Goal: Transaction & Acquisition: Purchase product/service

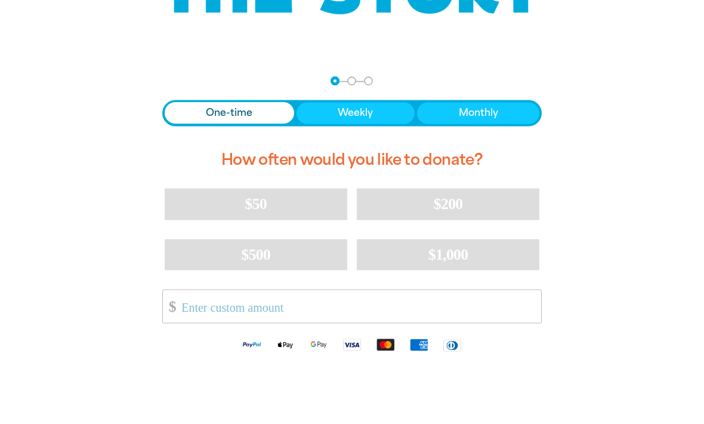
scroll to position [202, 0]
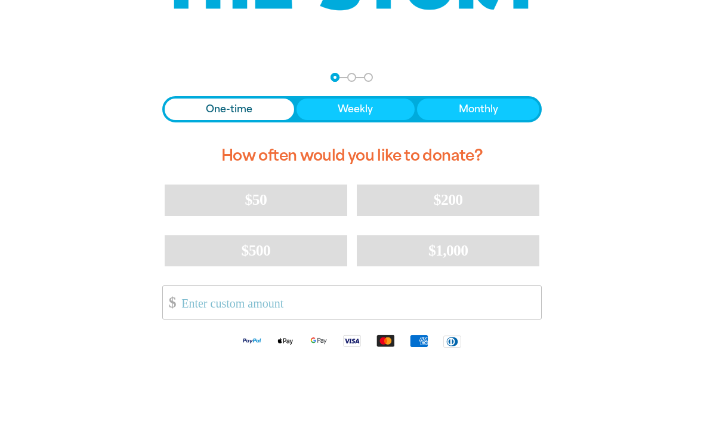
click at [282, 290] on input "Other Amount" at bounding box center [357, 302] width 368 height 33
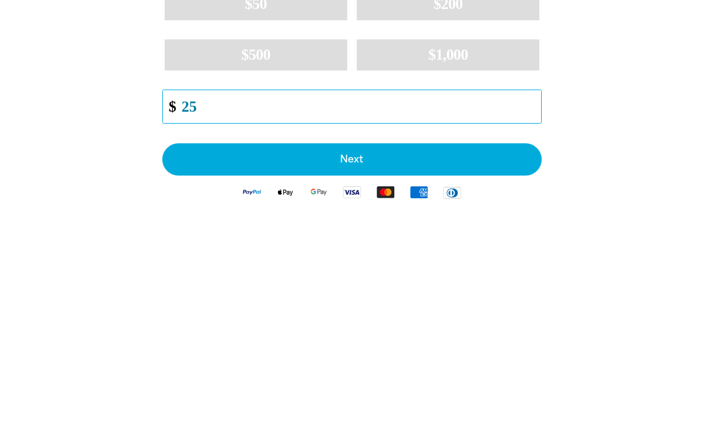
type input "2"
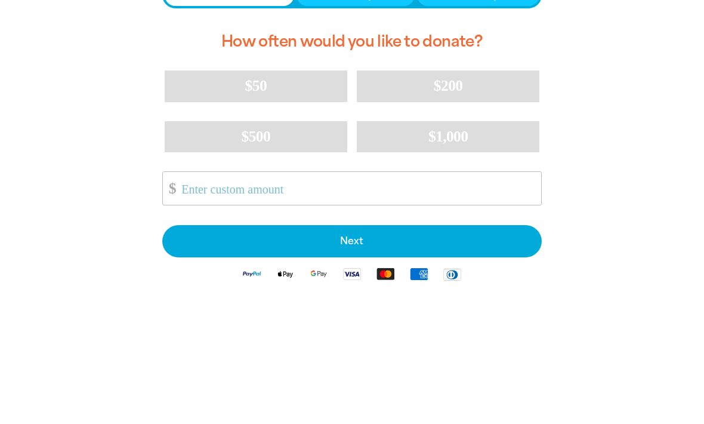
click at [188, 185] on button "$50" at bounding box center [256, 200] width 183 height 31
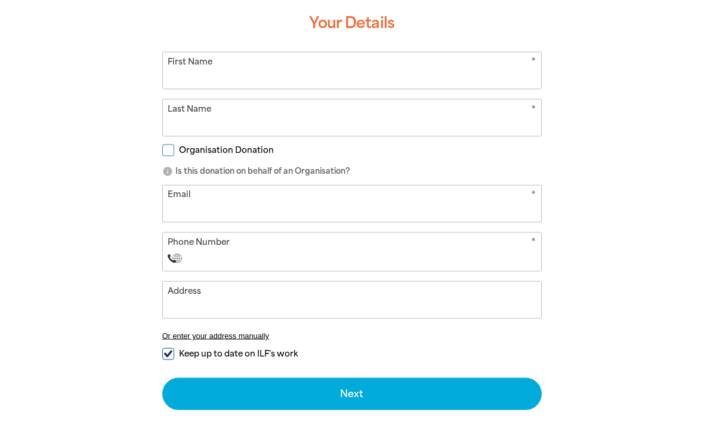
scroll to position [335, 0]
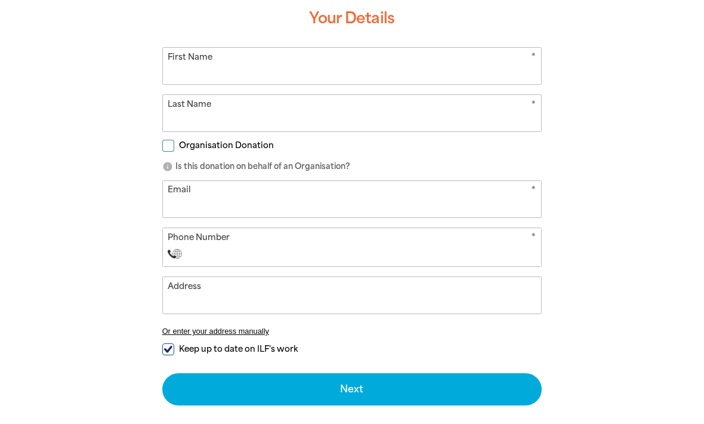
click at [515, 64] on input "First Name" at bounding box center [352, 66] width 379 height 36
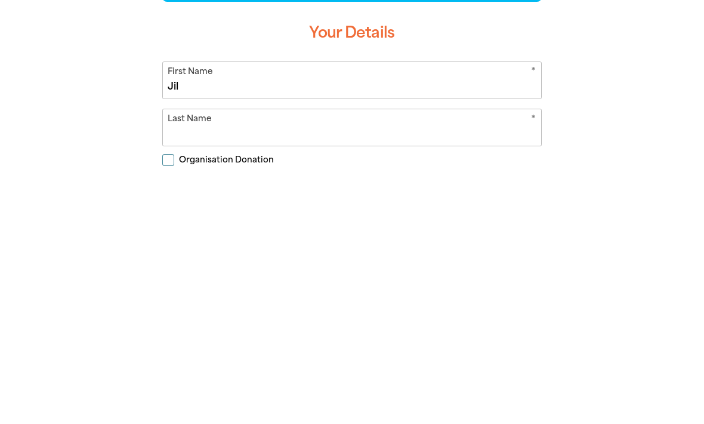
scroll to position [69, 0]
type input "[PERSON_NAME]"
click at [387, 361] on input "Last Name" at bounding box center [352, 379] width 379 height 36
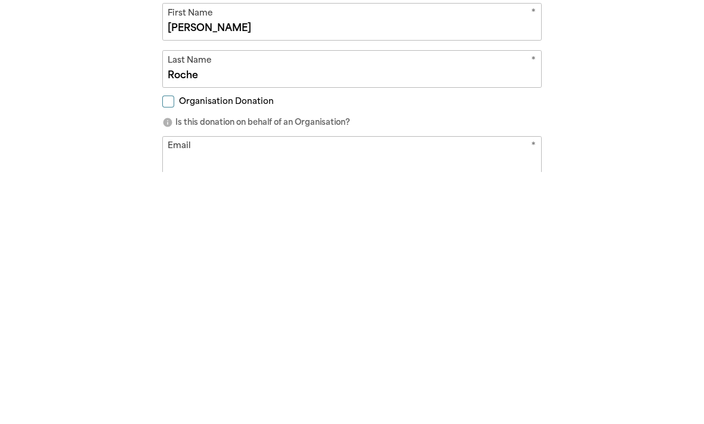
scroll to position [129, 0]
type input "Roche"
click at [425, 387] on input "Email" at bounding box center [352, 405] width 379 height 36
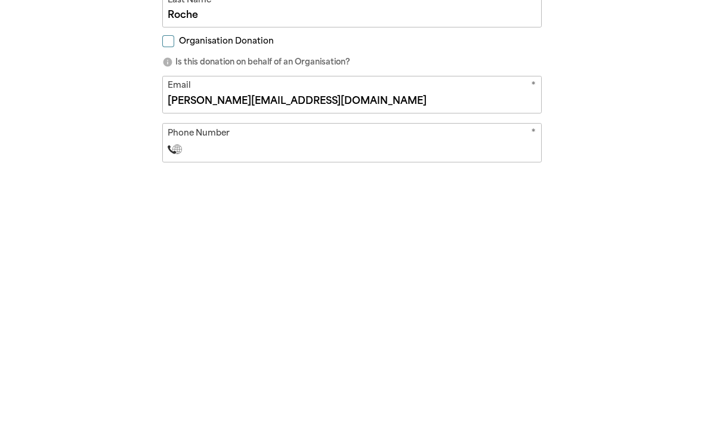
scroll to position [193, 0]
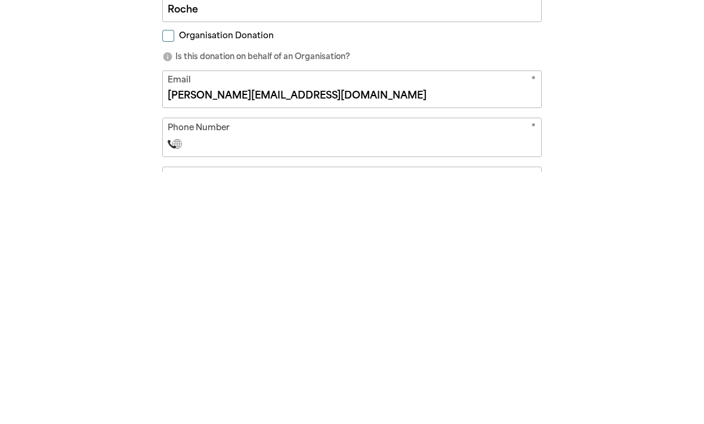
type input "[PERSON_NAME][EMAIL_ADDRESS][DOMAIN_NAME]"
click at [412, 388] on input "Phone Number" at bounding box center [364, 395] width 344 height 14
type input "[PHONE_NUMBER]"
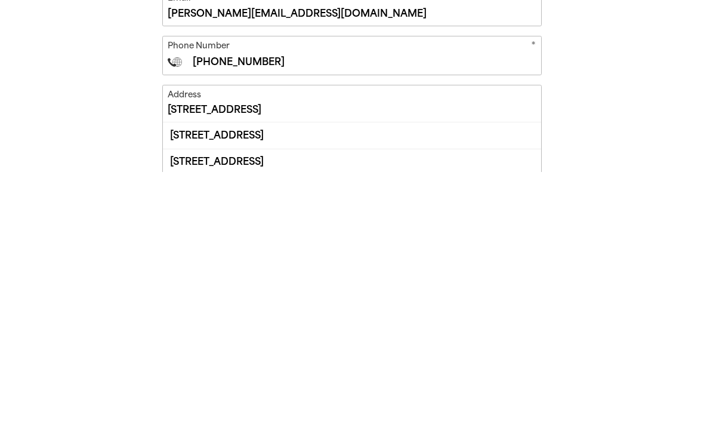
click at [351, 374] on div "[STREET_ADDRESS]" at bounding box center [352, 387] width 379 height 26
type input "[STREET_ADDRESS]"
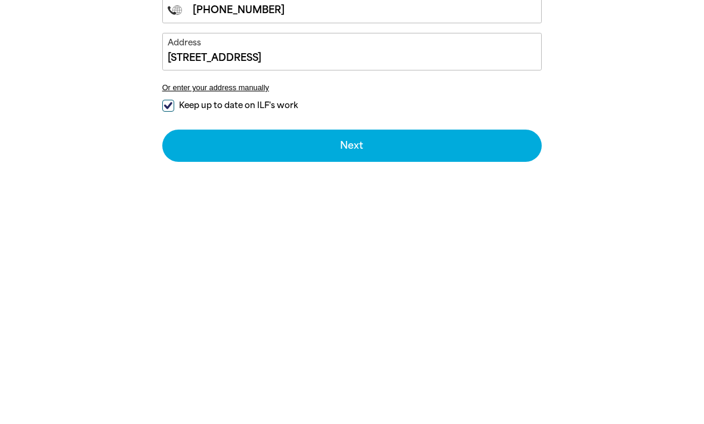
scroll to position [327, 0]
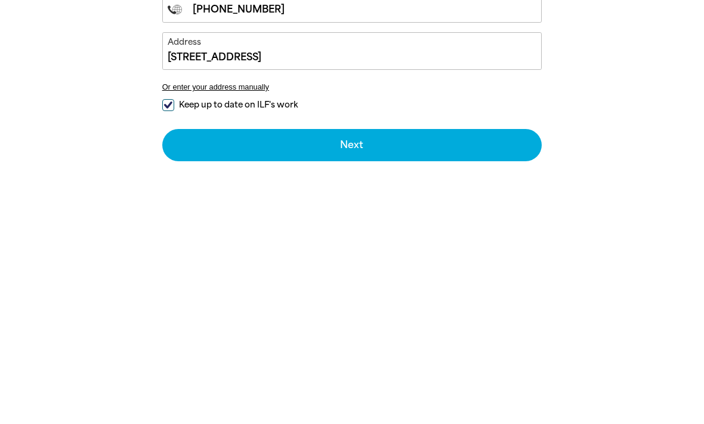
click at [168, 351] on input "Keep up to date on ILF's work" at bounding box center [168, 357] width 12 height 12
checkbox input "false"
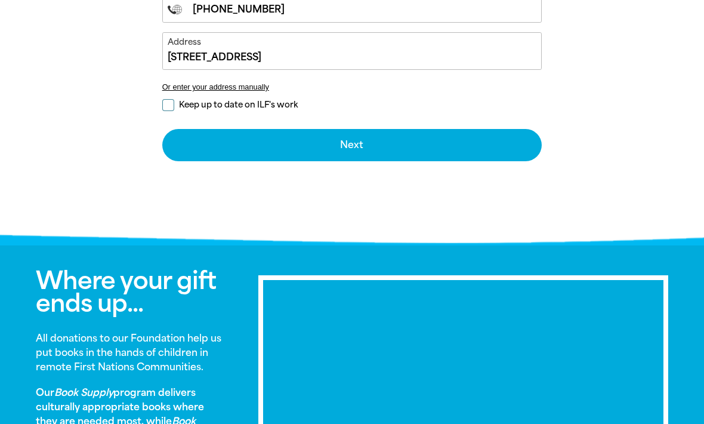
click at [481, 140] on button "Next chevron_right" at bounding box center [352, 145] width 380 height 32
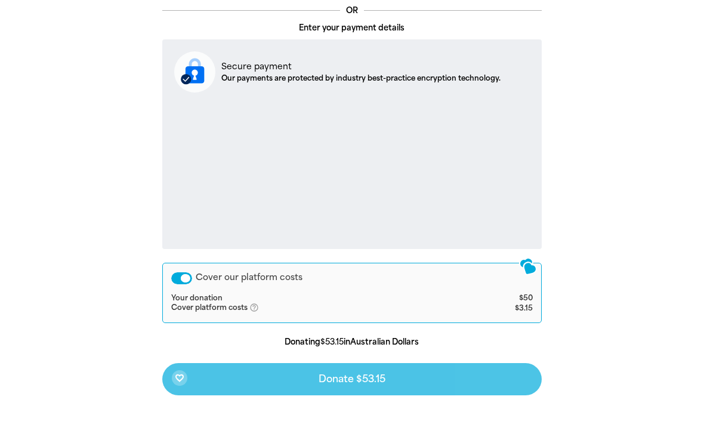
scroll to position [403, 0]
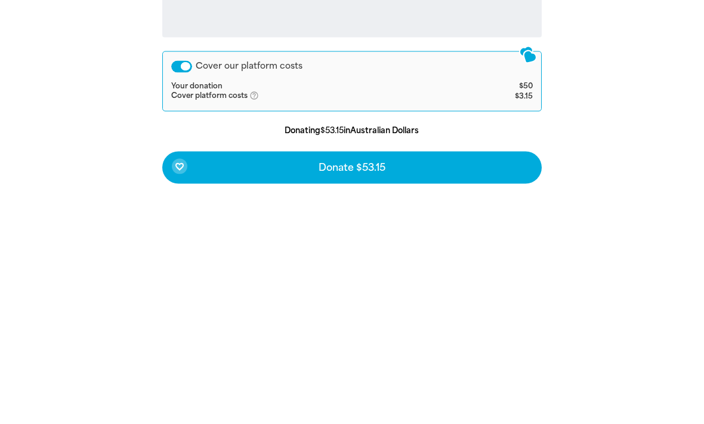
click at [438, 362] on button "favorite_border Donate $53.15" at bounding box center [352, 378] width 380 height 32
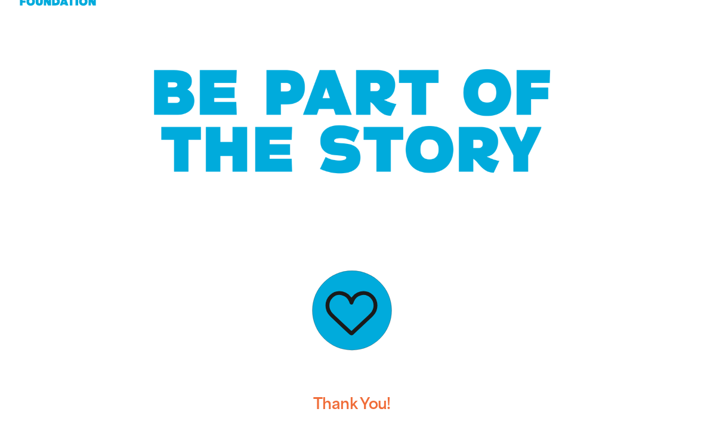
scroll to position [0, 0]
